Goal: Task Accomplishment & Management: Use online tool/utility

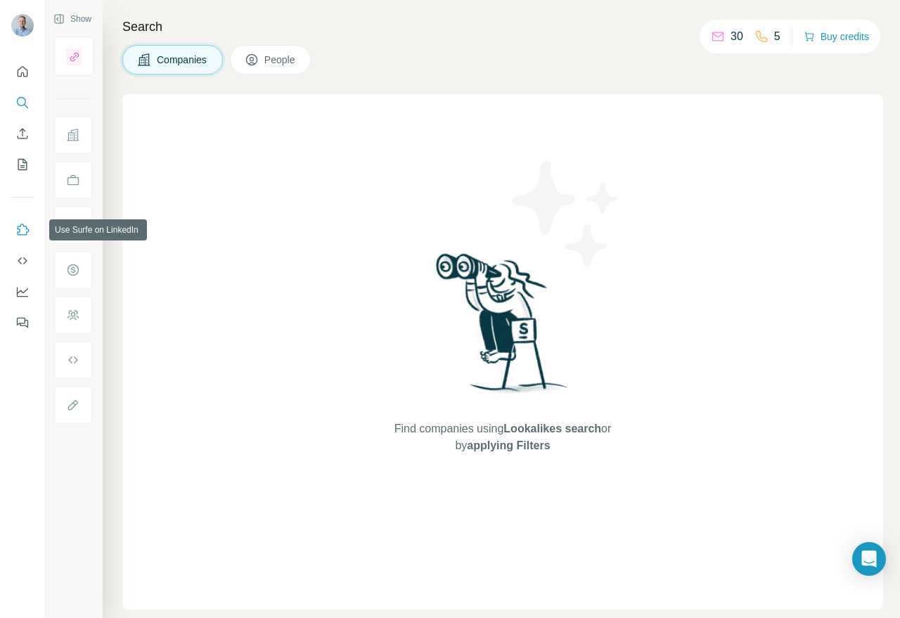
click at [23, 234] on icon "Use Surfe on LinkedIn" at bounding box center [22, 230] width 14 height 14
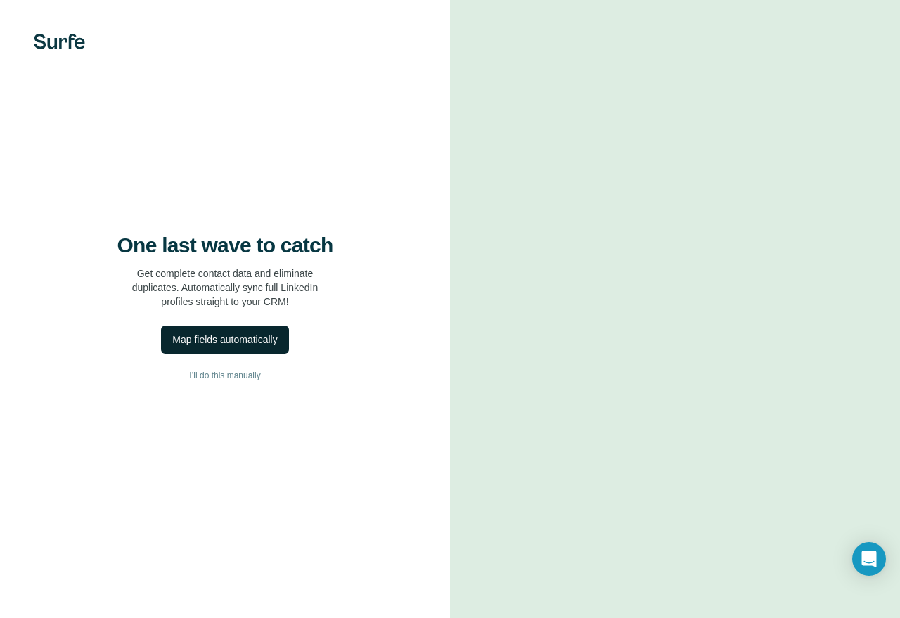
click at [244, 337] on div "Map fields automatically" at bounding box center [224, 340] width 105 height 14
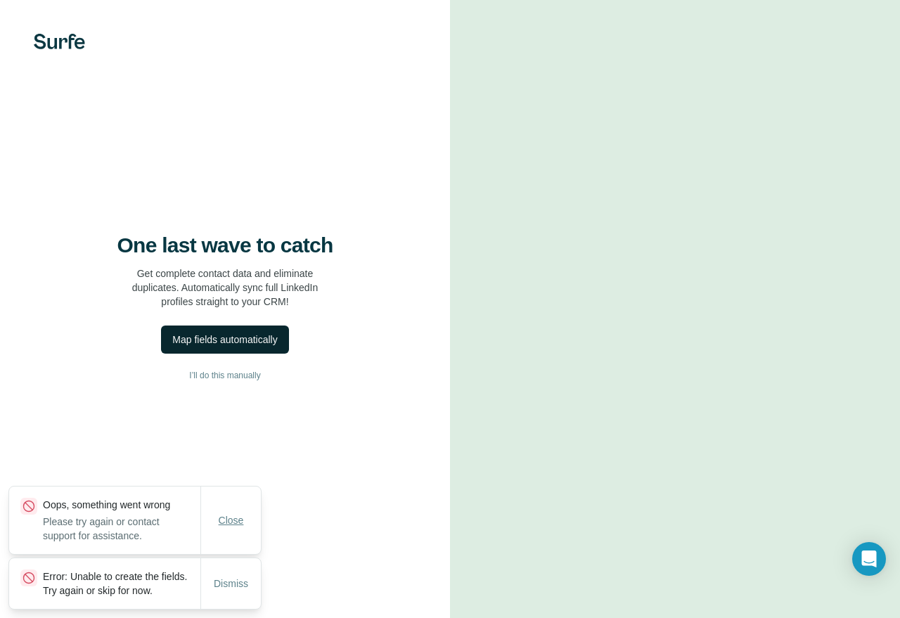
click at [236, 513] on span "Close" at bounding box center [231, 520] width 25 height 14
click at [231, 584] on button "Dismiss" at bounding box center [231, 583] width 54 height 25
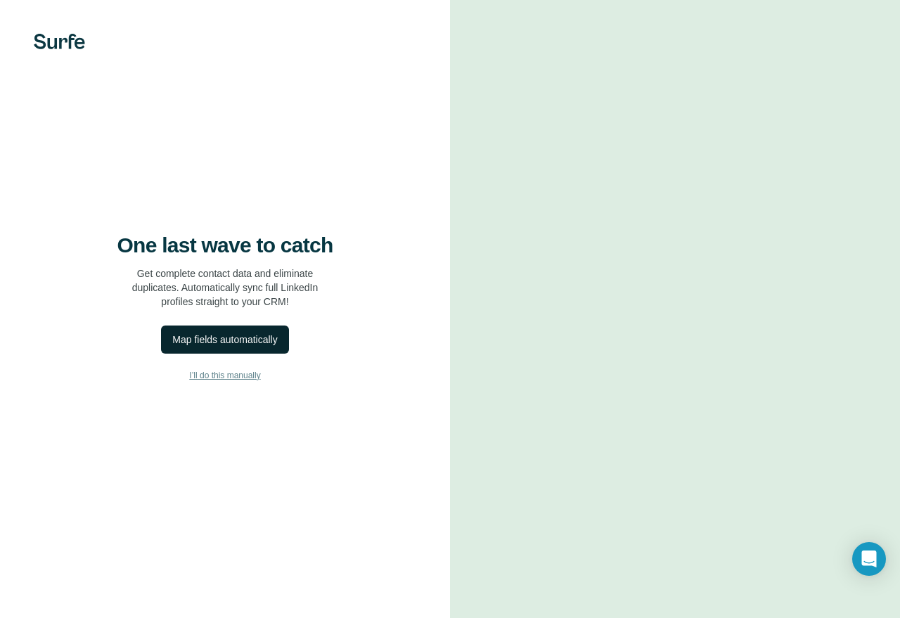
click at [230, 379] on span "I’ll do this manually" at bounding box center [224, 375] width 71 height 13
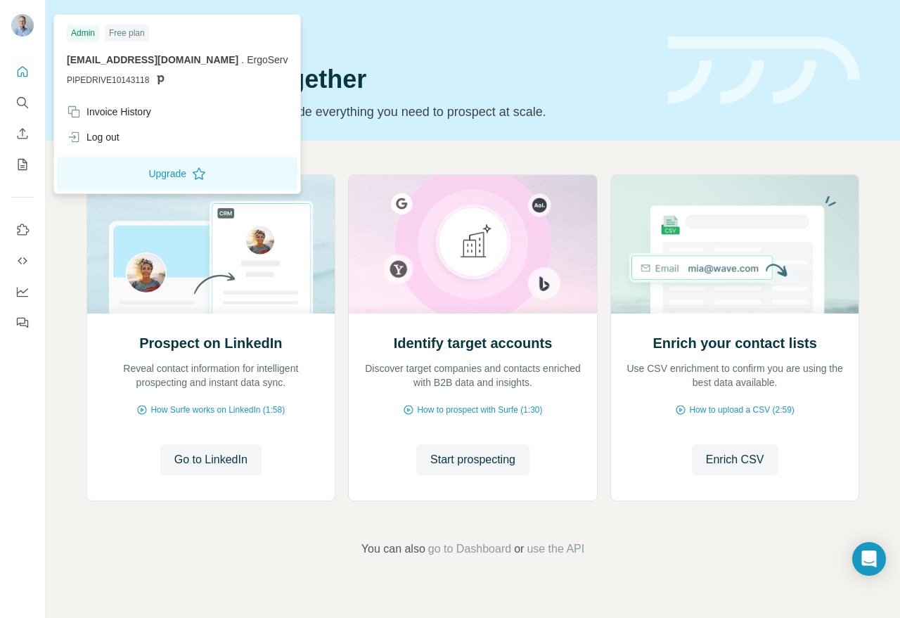
click at [22, 37] on div at bounding box center [22, 26] width 23 height 25
click at [410, 154] on div "Prospect on LinkedIn Reveal contact information for intelligent prospecting and…" at bounding box center [473, 366] width 855 height 451
click at [20, 20] on img at bounding box center [22, 25] width 23 height 23
